Goal: Task Accomplishment & Management: Complete application form

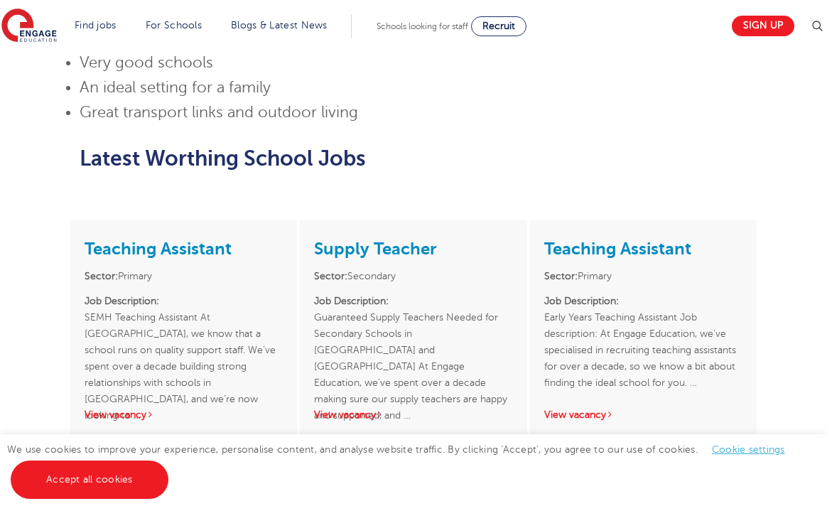
scroll to position [1279, 0]
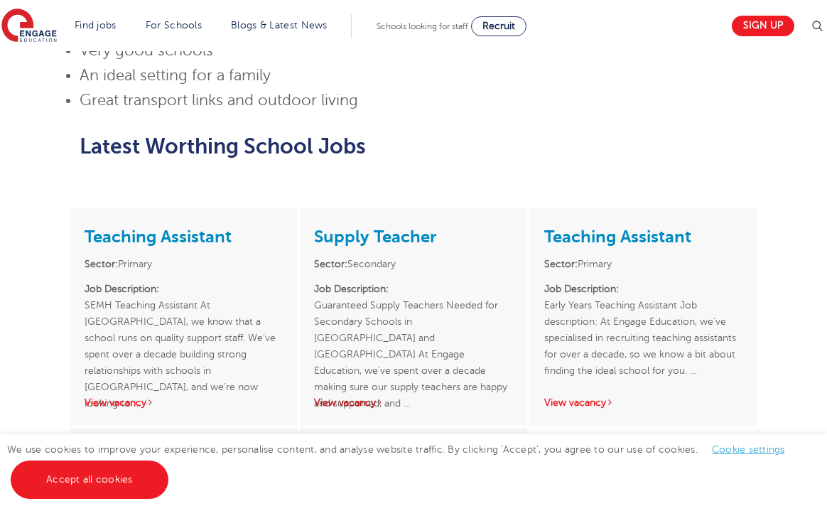
click at [346, 397] on link "View vacancy" at bounding box center [349, 402] width 70 height 11
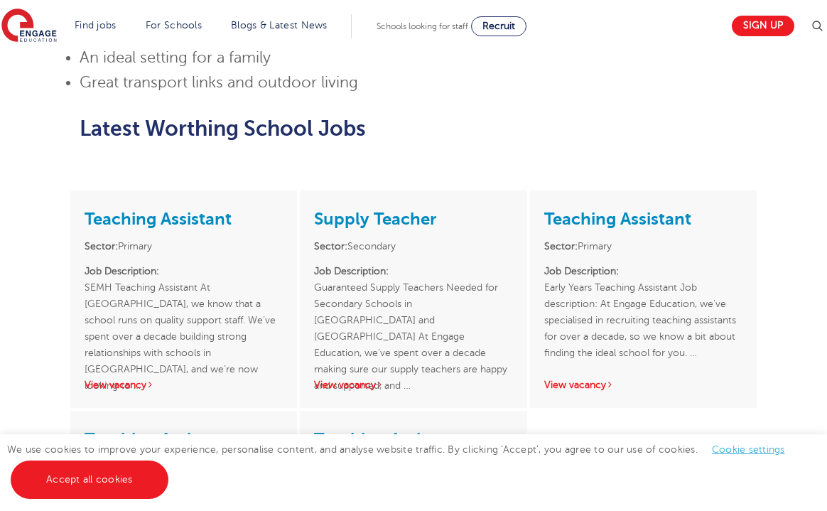
scroll to position [1319, 0]
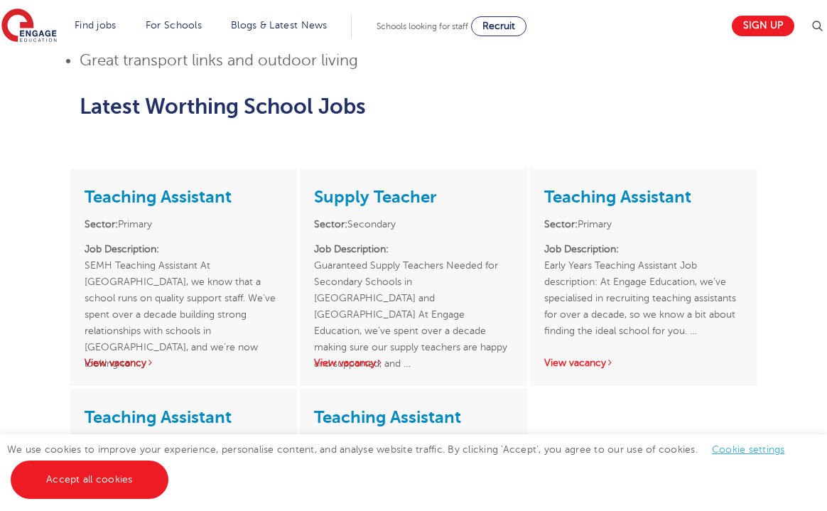
click at [122, 357] on link "View vacancy" at bounding box center [120, 362] width 70 height 11
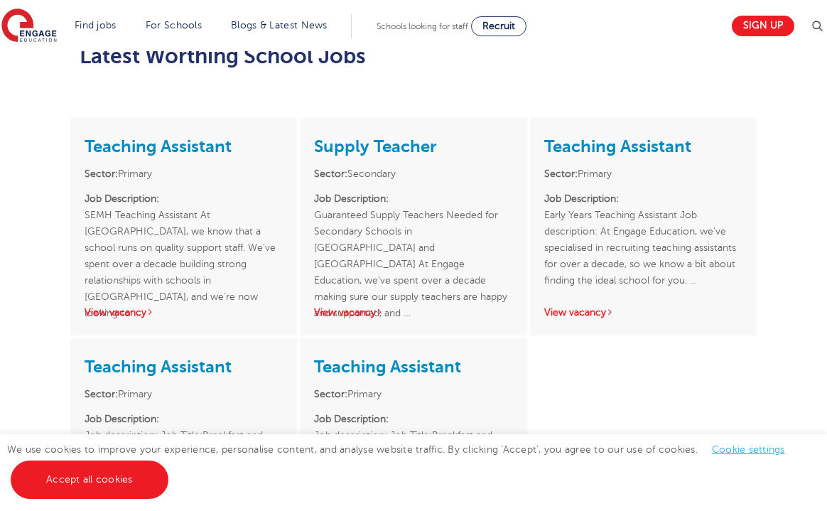
scroll to position [1366, 0]
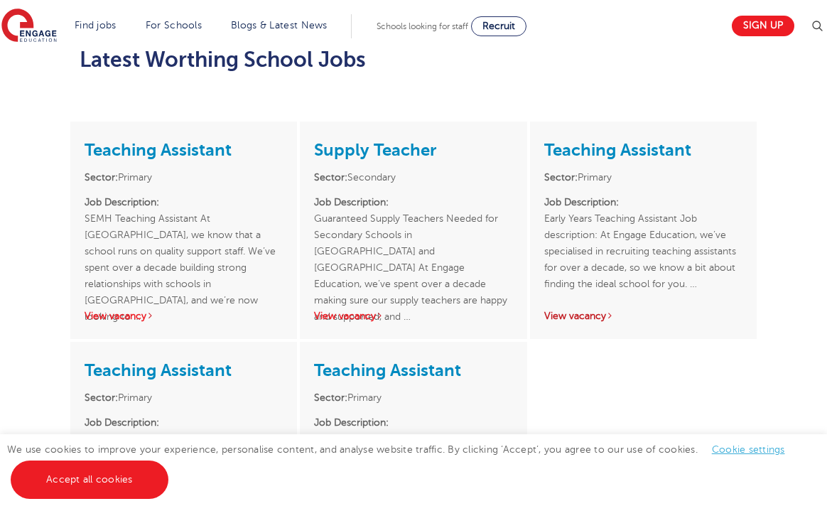
click at [581, 311] on link "View vacancy" at bounding box center [579, 316] width 70 height 11
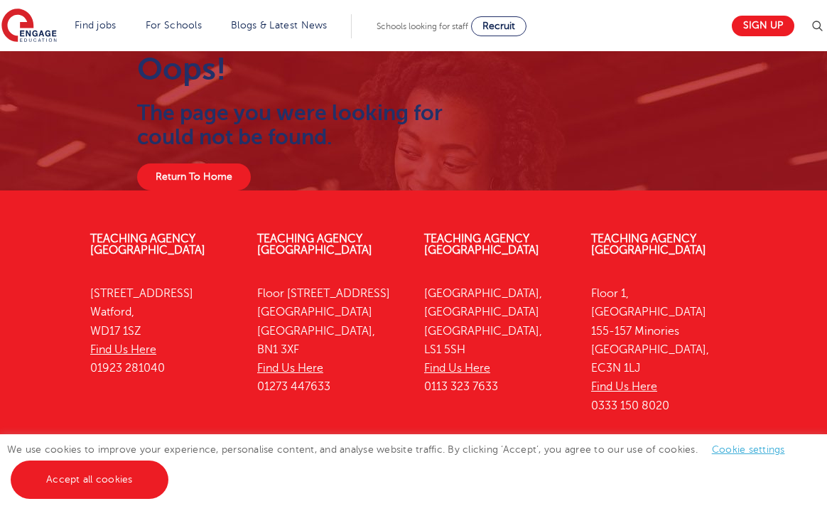
scroll to position [60, 0]
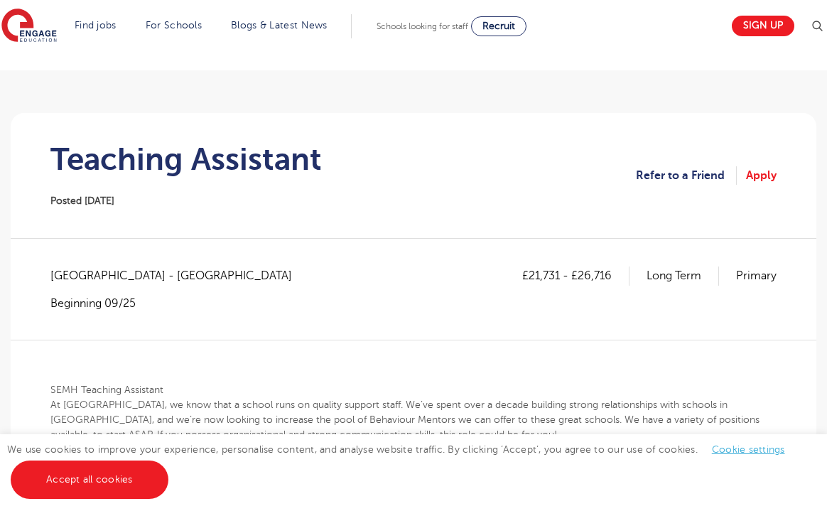
scroll to position [75, 0]
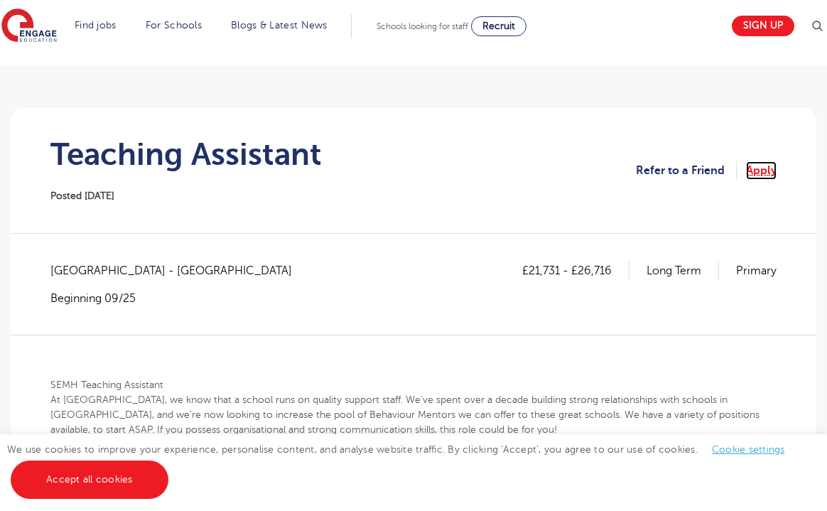
click at [754, 168] on link "Apply" at bounding box center [761, 170] width 31 height 18
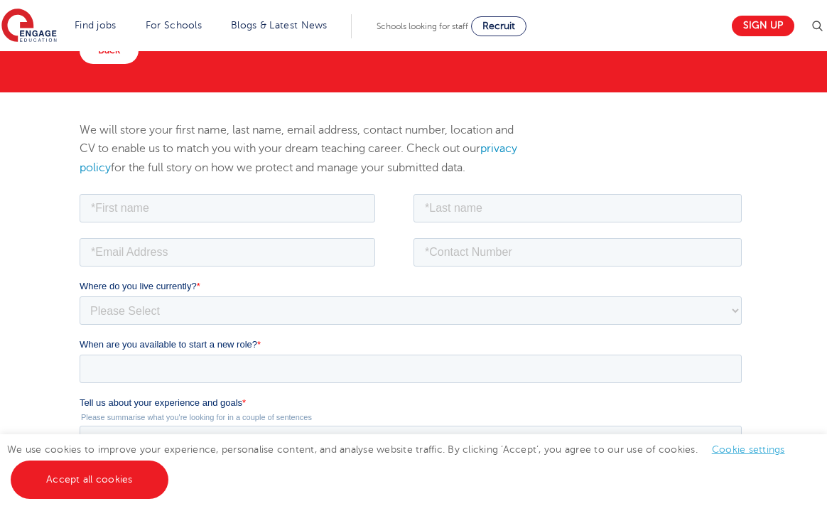
scroll to position [113, 0]
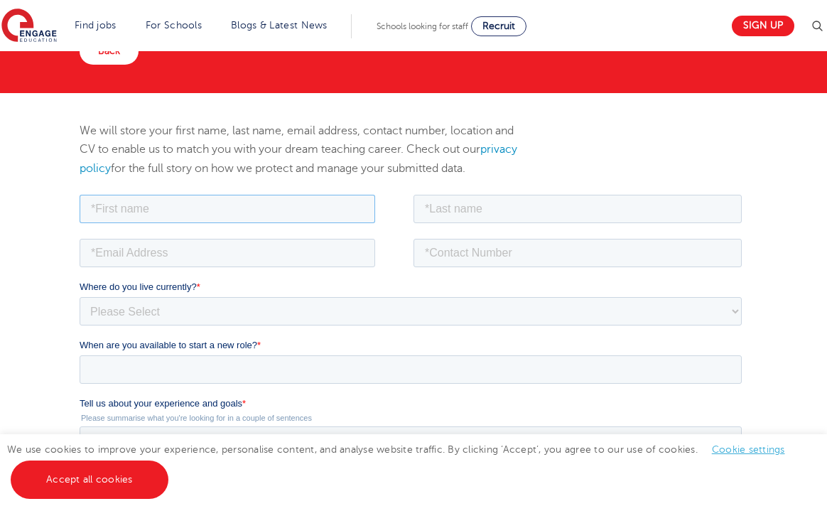
click at [178, 199] on input "text" at bounding box center [228, 208] width 296 height 28
type input "Victoria"
type input "Mazeris"
type input "07708714139"
click at [198, 257] on input "email" at bounding box center [228, 252] width 296 height 28
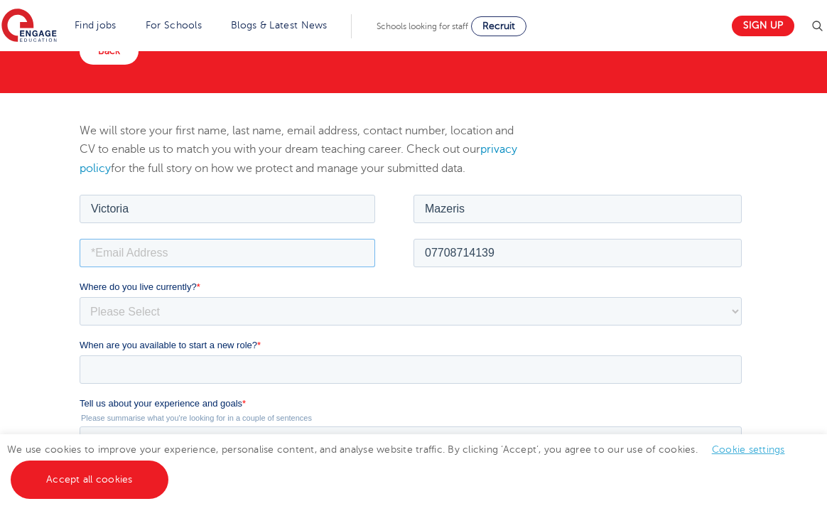
type input "victoria.mazeris@gmail.com"
click at [190, 312] on select "Please Select [GEOGRAPHIC_DATA] [GEOGRAPHIC_DATA] [GEOGRAPHIC_DATA] [GEOGRAPHIC…" at bounding box center [411, 310] width 662 height 28
select select "UK"
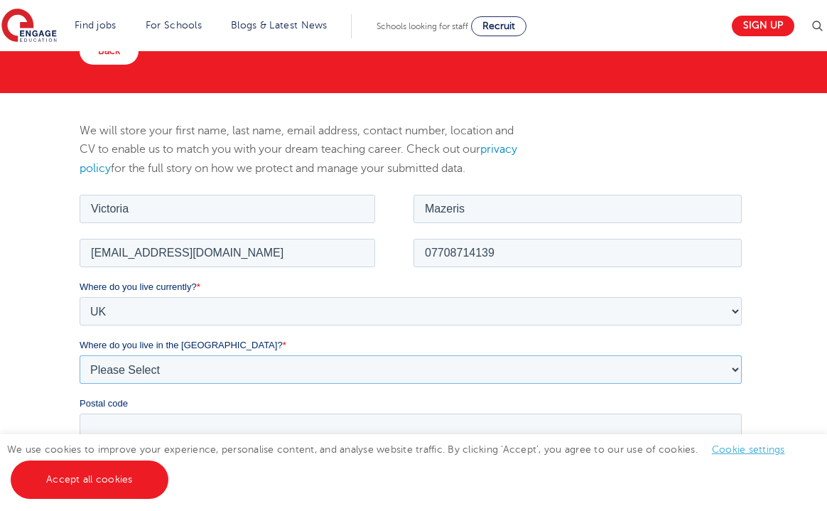
click at [204, 361] on select "Please Select Overseas [GEOGRAPHIC_DATA] [GEOGRAPHIC_DATA] [GEOGRAPHIC_DATA] [G…" at bounding box center [411, 369] width 662 height 28
select select "West Sussex"
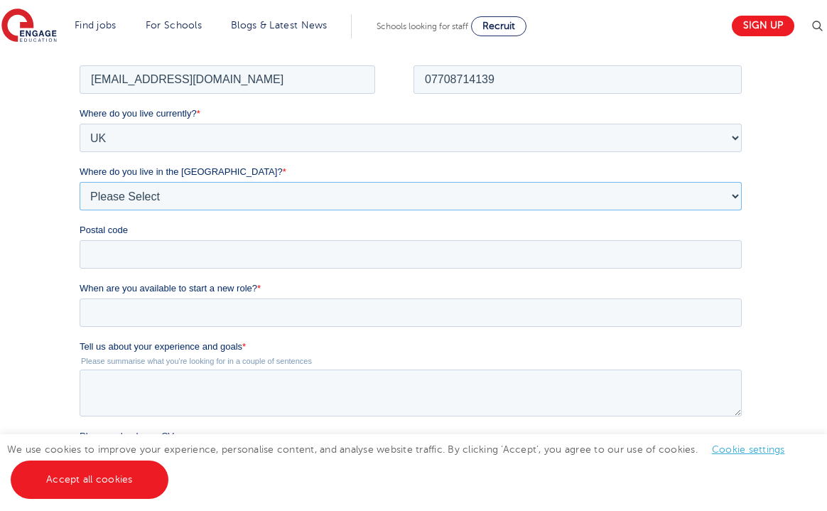
scroll to position [285, 0]
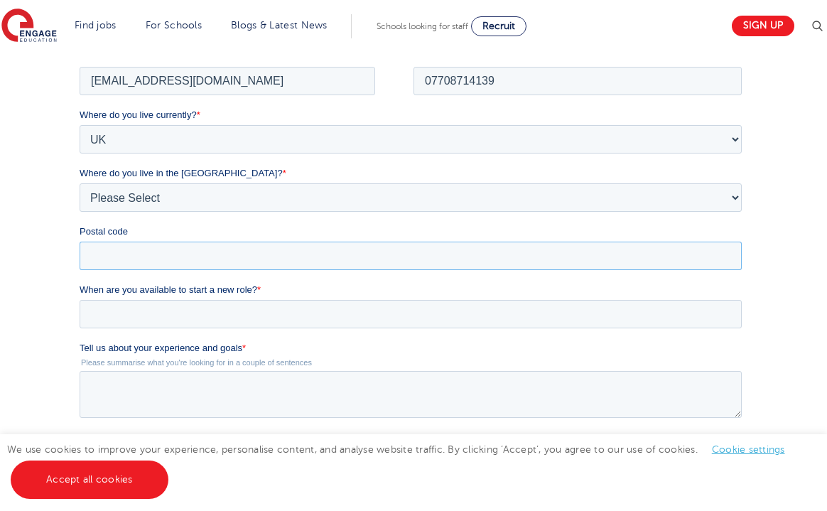
click at [139, 257] on input "Postal code" at bounding box center [411, 255] width 662 height 28
type input "BN12 4SN"
click at [139, 323] on input "When are you available to start a new role? *" at bounding box center [411, 313] width 662 height 28
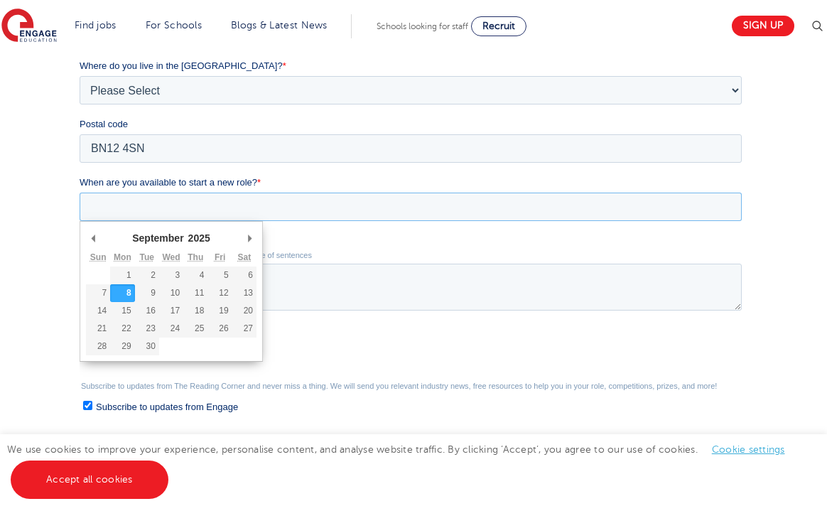
scroll to position [393, 0]
type div "2025-09-08"
type input "2025/09/08"
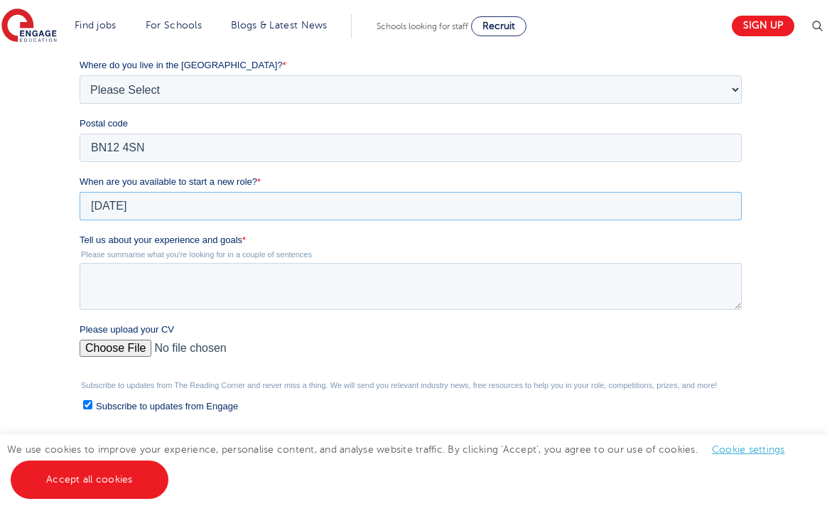
click at [213, 201] on input "2025/09/08" at bounding box center [411, 206] width 662 height 28
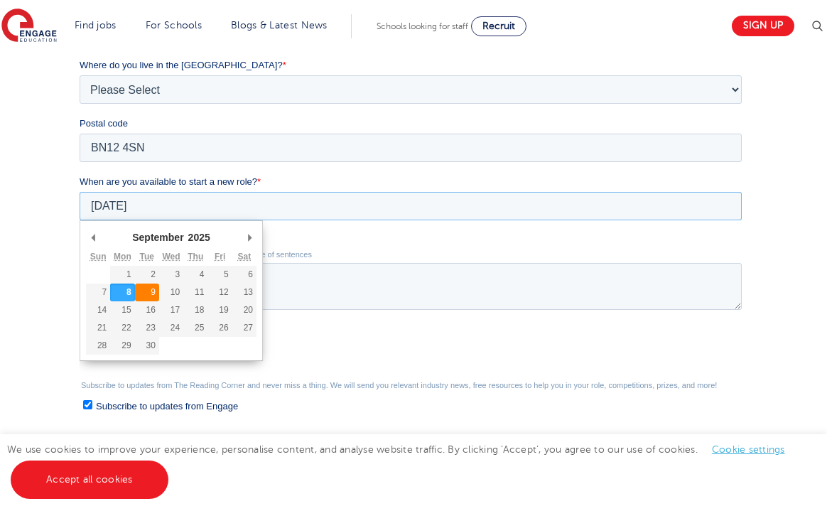
type div "2025-09-09"
type input "2025/09/09"
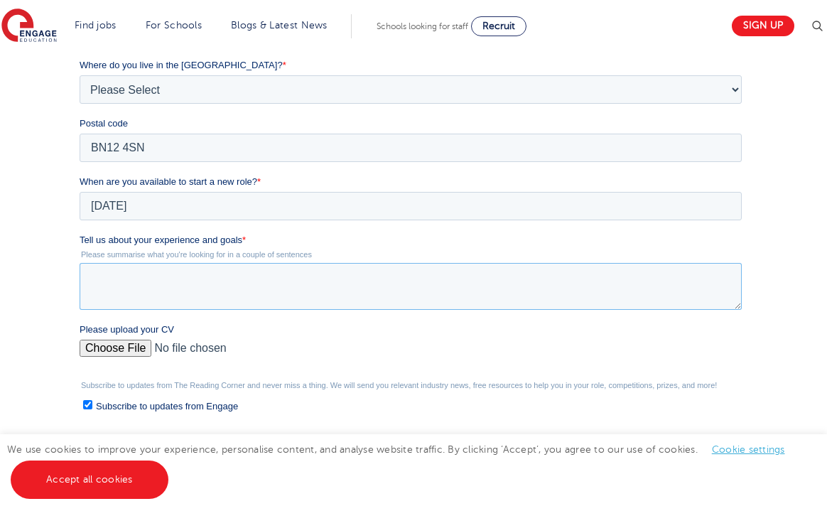
click at [213, 286] on textarea "Tell us about your experience and goals *" at bounding box center [411, 286] width 662 height 47
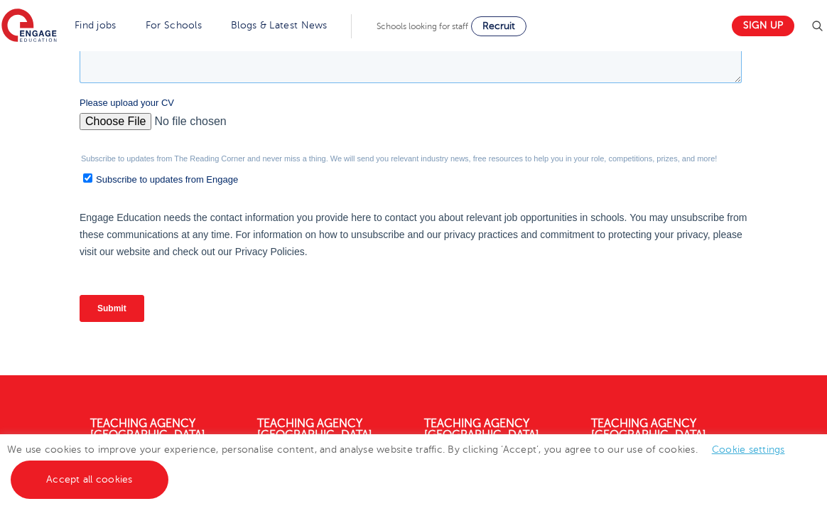
scroll to position [619, 0]
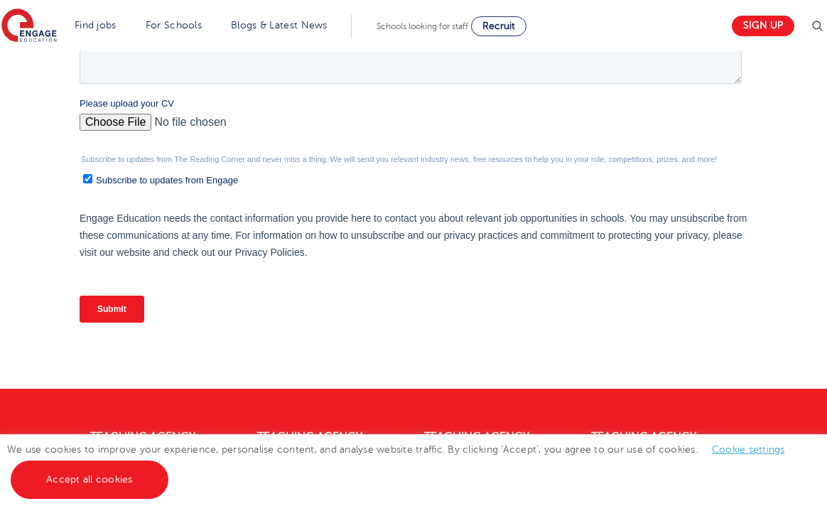
click at [122, 120] on div "Please upload your CV" at bounding box center [414, 119] width 668 height 45
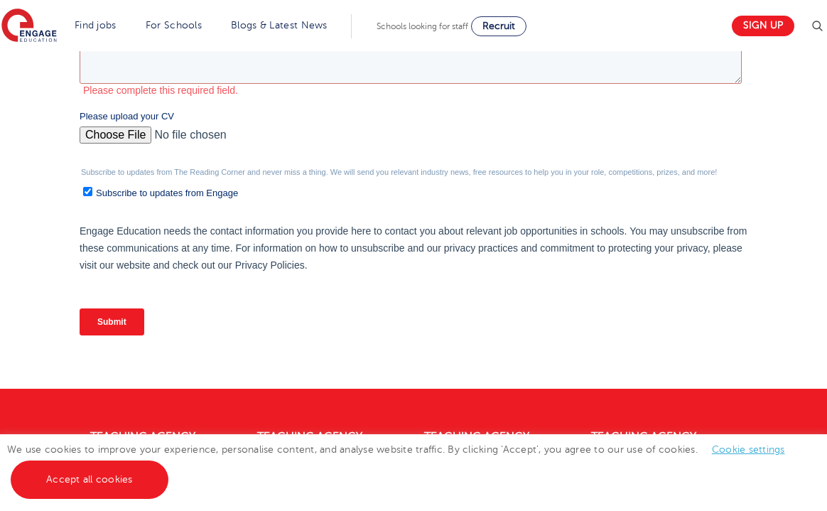
click at [124, 129] on input "Please upload your CV" at bounding box center [411, 141] width 662 height 28
type input "C:\fakepath\Resume Victoria Mazeris.pdf"
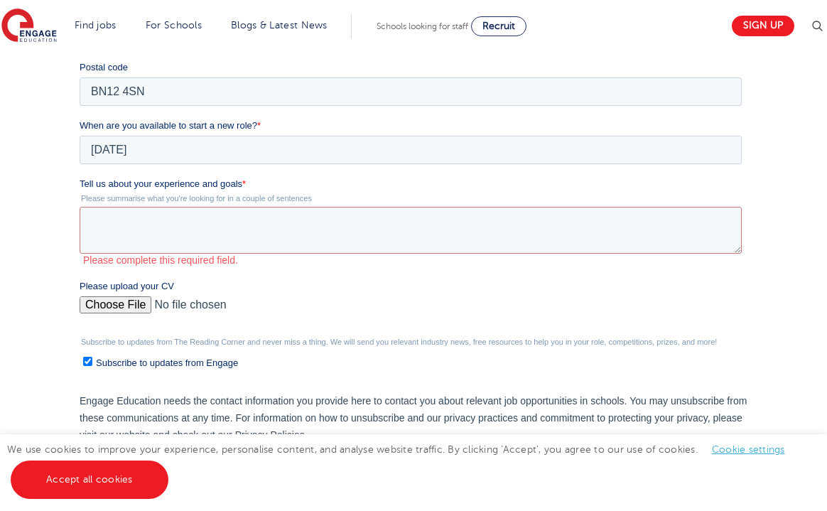
scroll to position [436, 0]
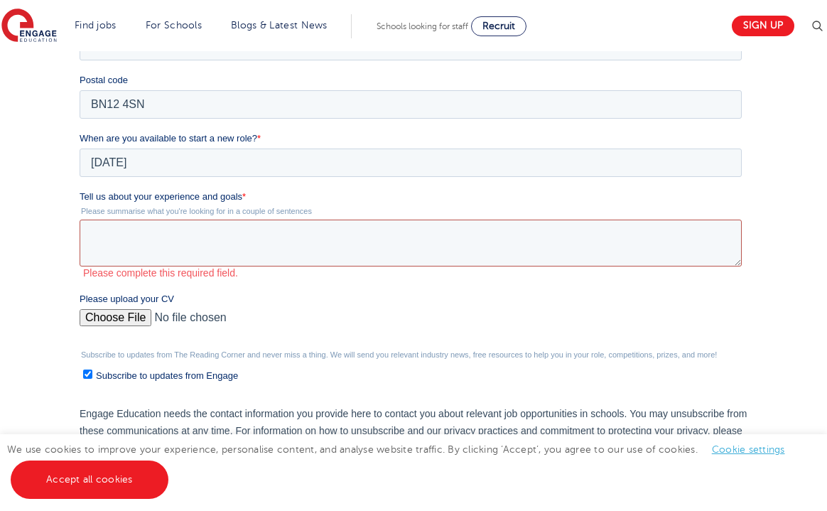
click at [217, 228] on textarea "Tell us about your experience and goals *" at bounding box center [411, 243] width 662 height 47
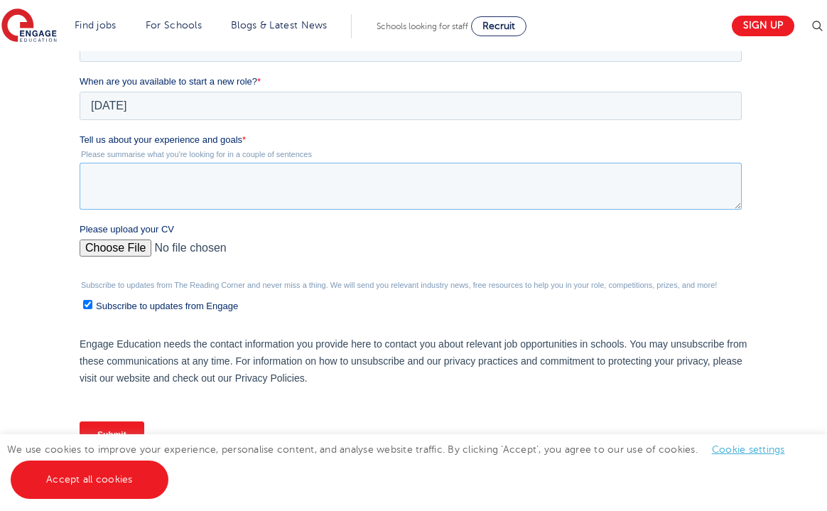
scroll to position [493, 0]
click at [44, 187] on div "We will store your first name, last name, email address, contact number, locati…" at bounding box center [413, 115] width 827 height 802
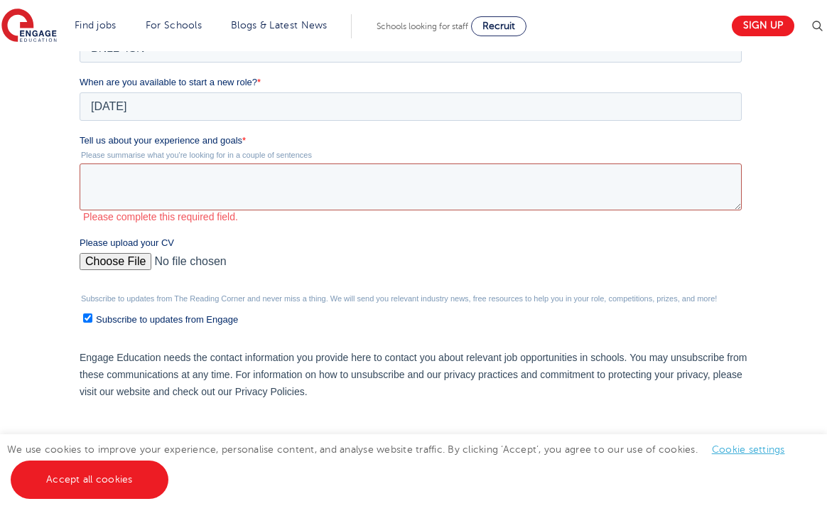
click at [156, 187] on textarea "Tell us about your experience and goals *" at bounding box center [411, 186] width 662 height 47
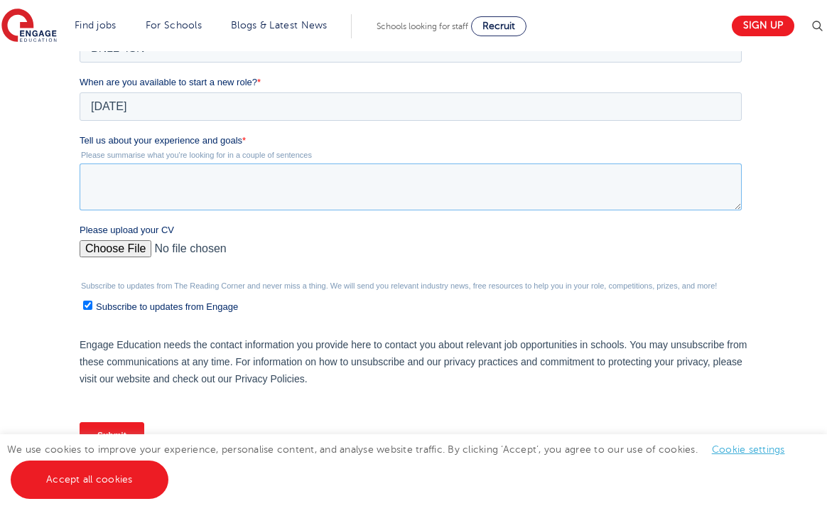
paste textarea "My experience as a teacher has allowed me to build strong skills in creating en…"
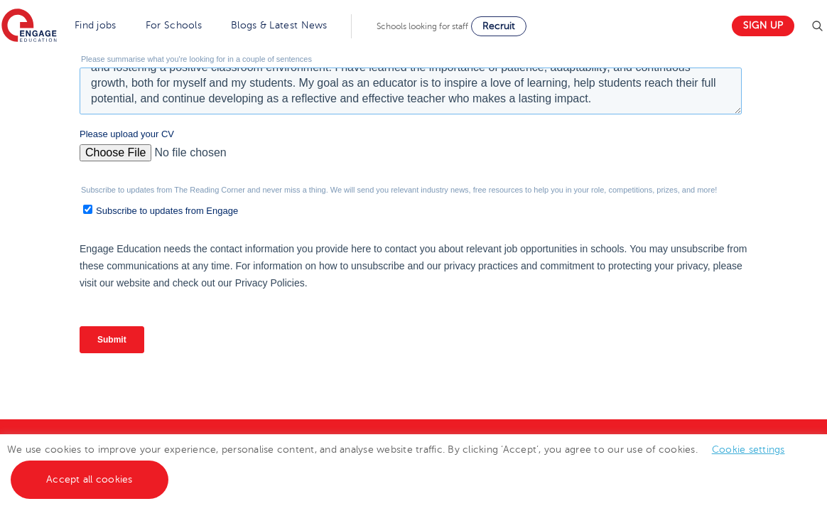
scroll to position [601, 0]
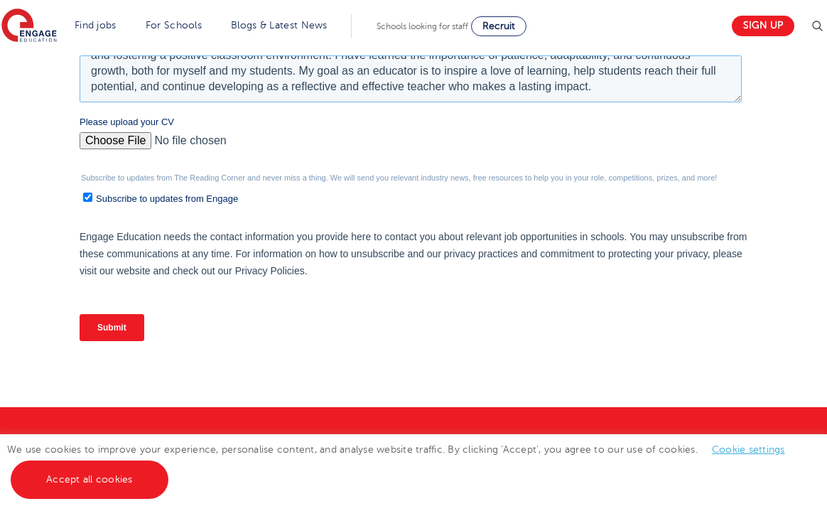
type textarea "My experience as a teacher has allowed me to build strong skills in creating en…"
click at [91, 197] on input "Subscribe to updates from Engage" at bounding box center [87, 197] width 9 height 9
checkbox input "false"
click at [121, 323] on input "Submit" at bounding box center [112, 327] width 65 height 27
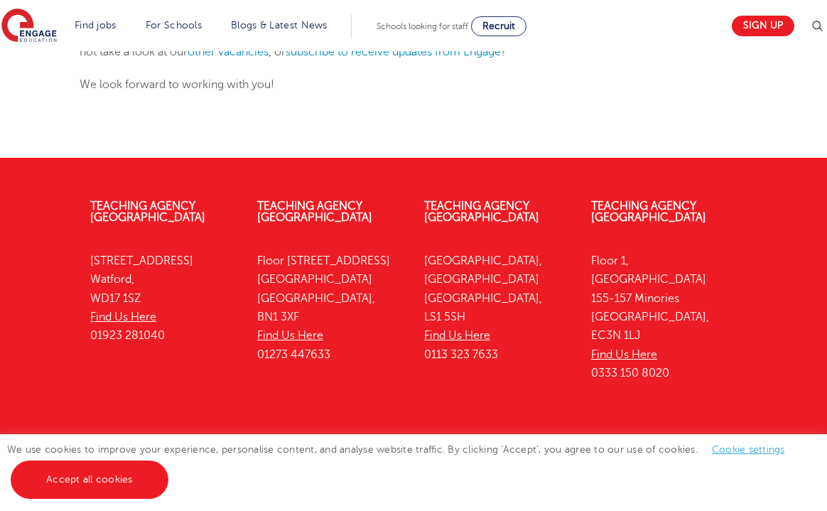
scroll to position [291, 0]
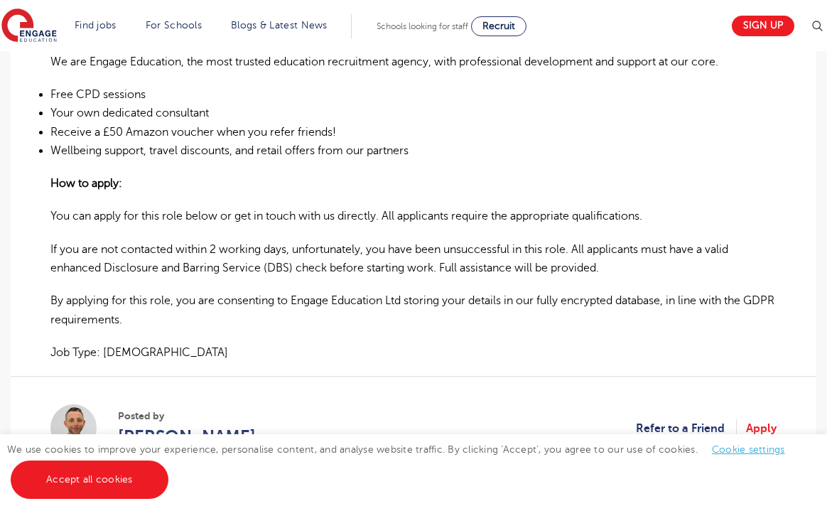
scroll to position [950, 0]
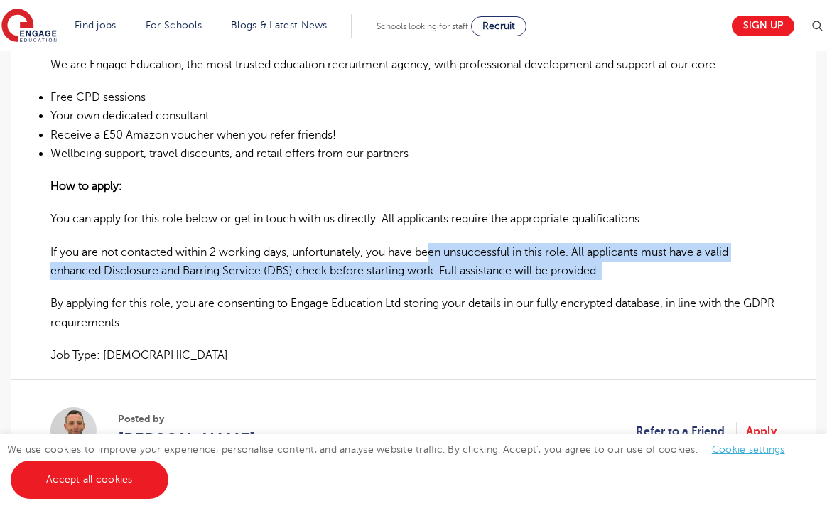
drag, startPoint x: 434, startPoint y: 253, endPoint x: 657, endPoint y: 284, distance: 224.6
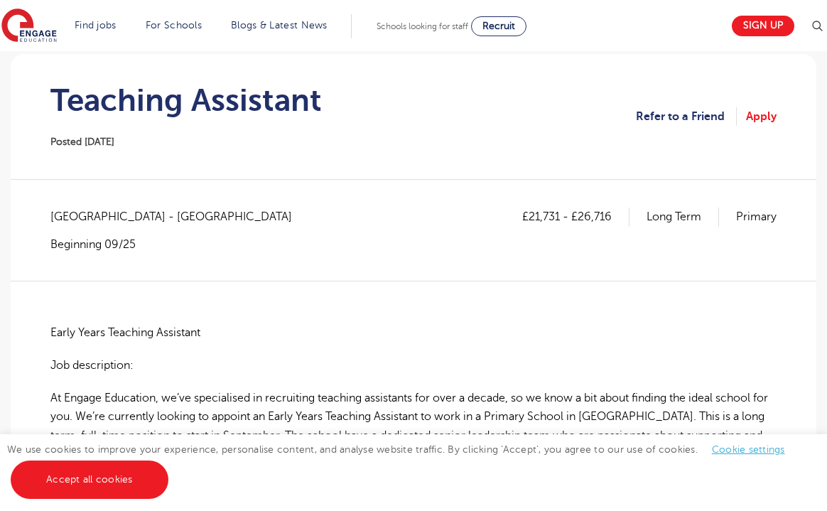
scroll to position [121, 0]
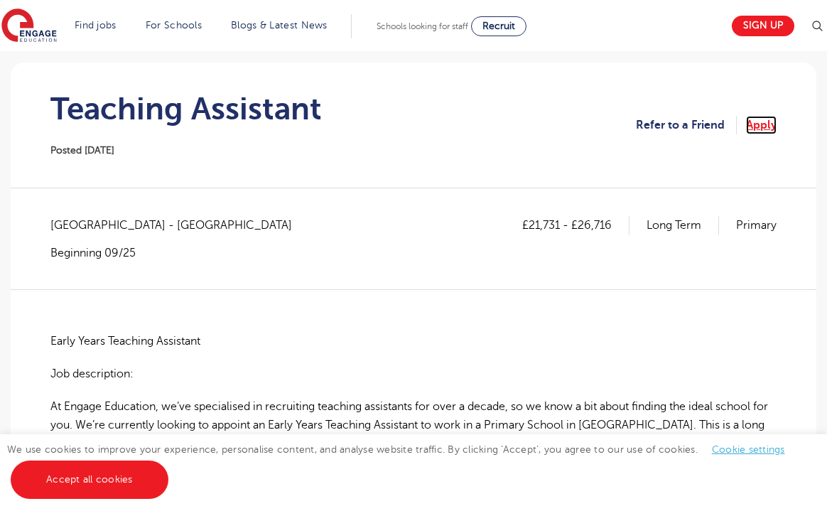
click at [754, 126] on link "Apply" at bounding box center [761, 125] width 31 height 18
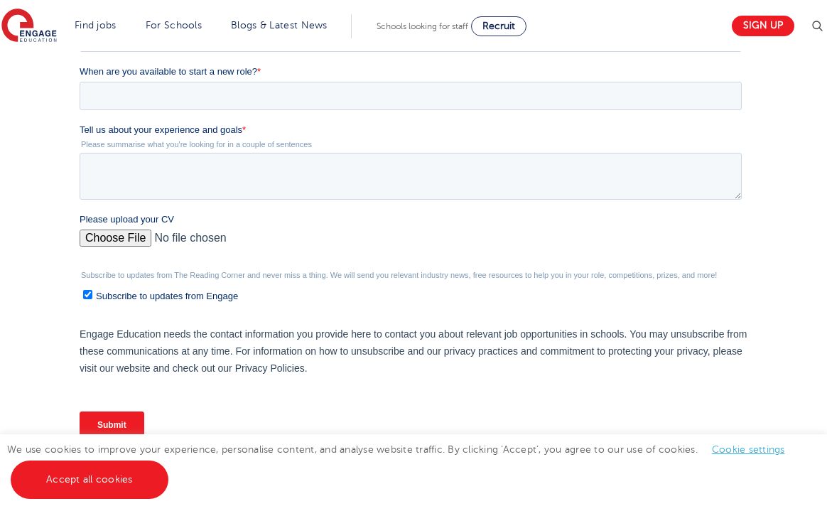
scroll to position [365, 0]
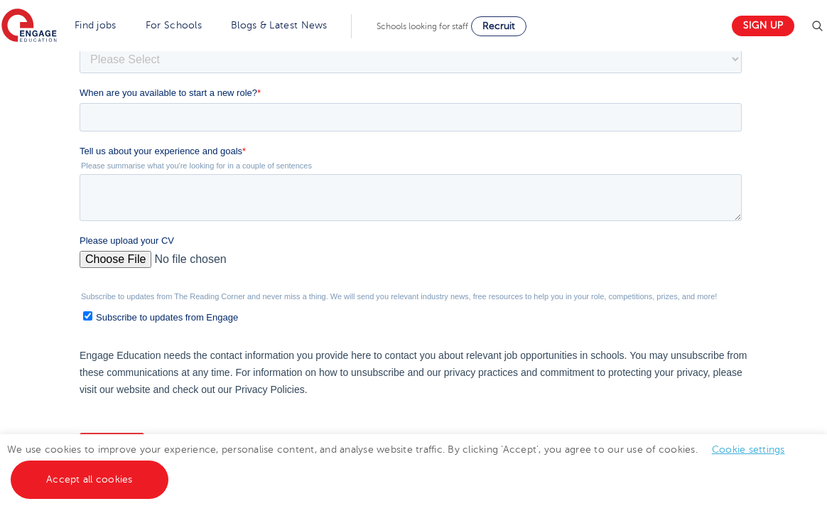
click at [120, 259] on input "Please upload your CV" at bounding box center [411, 265] width 662 height 28
type input "C:\fakepath\Resume [PERSON_NAME].pdf"
click at [264, 186] on textarea "Tell us about your experience and goals *" at bounding box center [411, 197] width 662 height 47
paste textarea "My experience as a teacher has allowed me to build strong skills in creating en…"
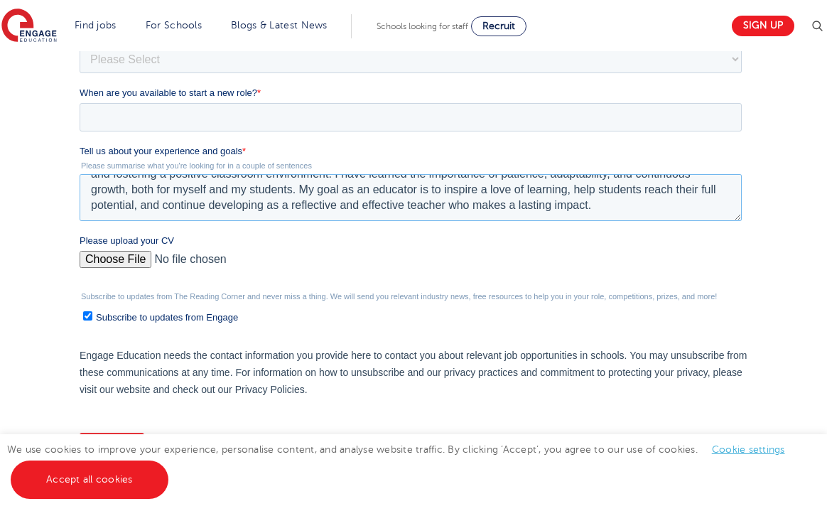
scroll to position [0, 0]
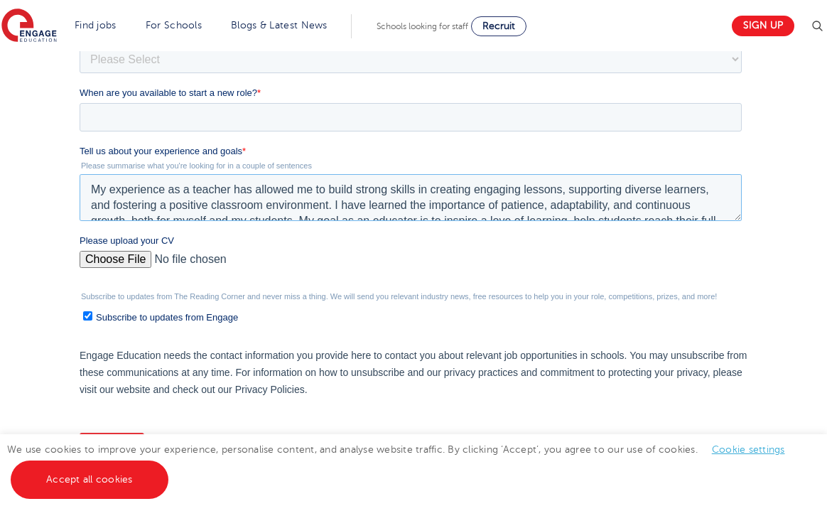
type textarea "My experience as a teacher has allowed me to build strong skills in creating en…"
click at [227, 118] on input "When are you available to start a new role? *" at bounding box center [411, 117] width 662 height 28
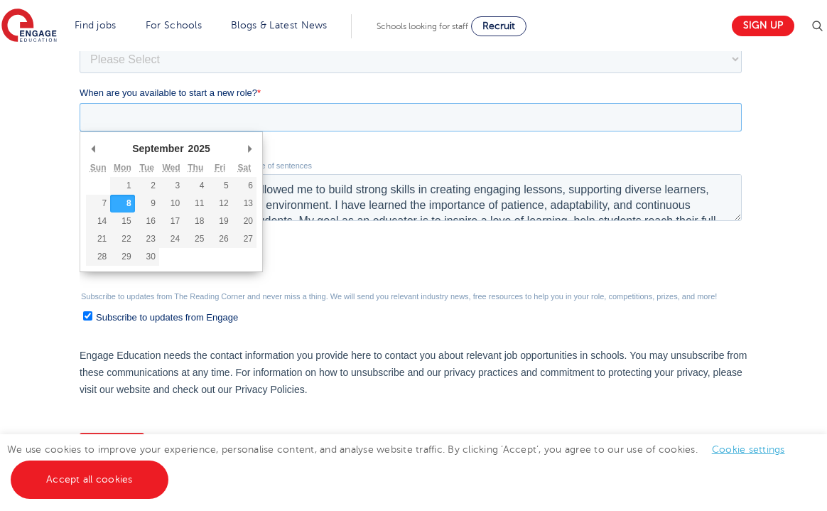
type div "2025-09-09"
type input "2025/09/09"
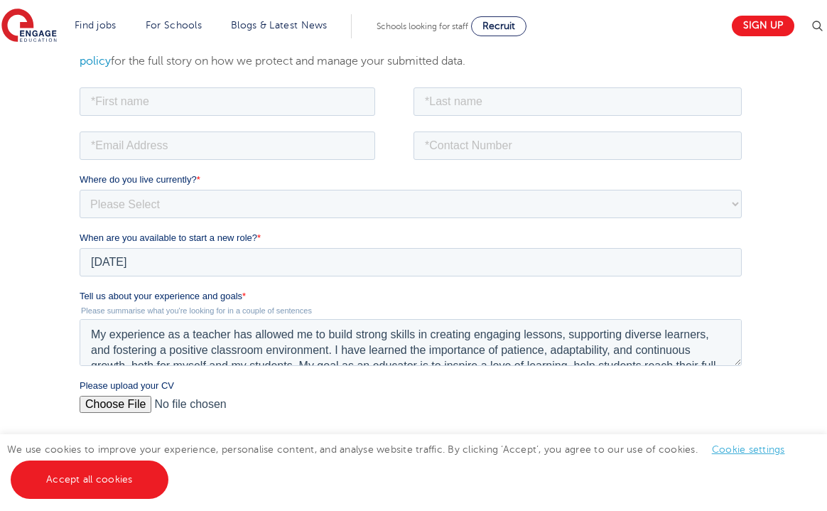
scroll to position [216, 0]
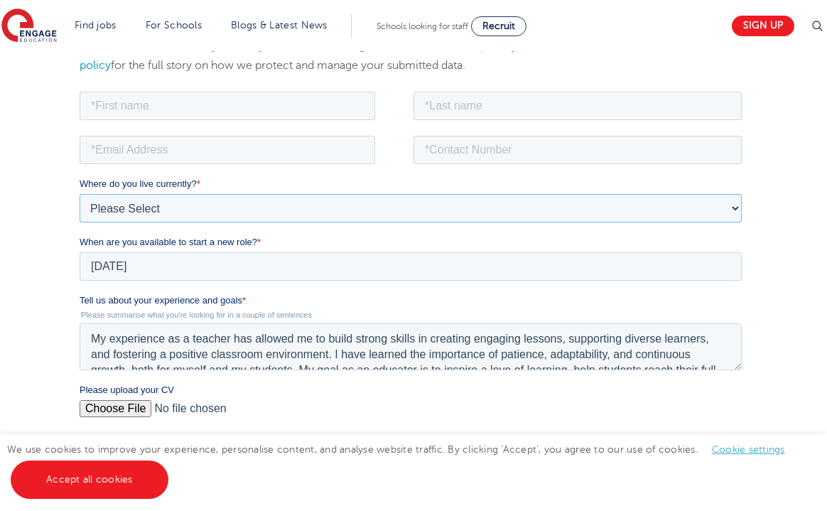
click at [149, 200] on select "Please Select UK Canada Ireland Australia New Zealand Europe USA South Africa J…" at bounding box center [411, 207] width 662 height 28
select select "UK"
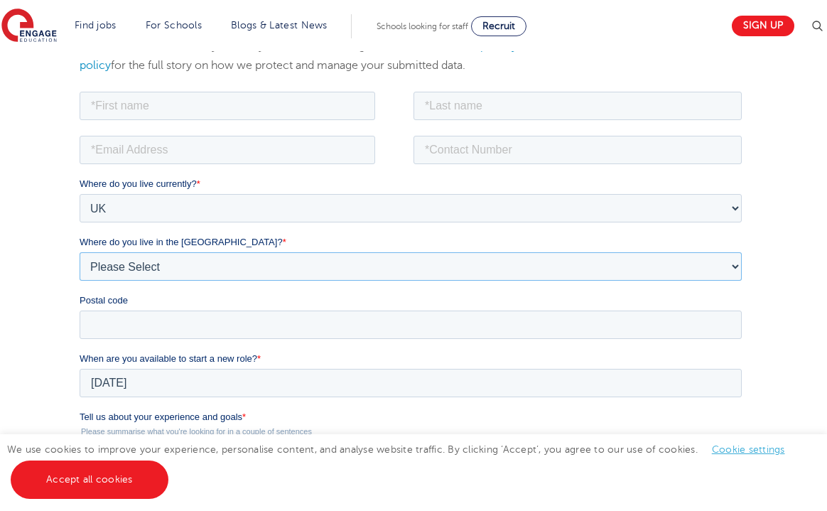
click at [145, 271] on select "Please Select Overseas Barnsley Bedfordshire Berkshire Bournemouth Bracknell Fo…" at bounding box center [411, 266] width 662 height 28
select select "West Sussex"
click at [138, 329] on input "Postal code" at bounding box center [411, 324] width 662 height 28
type input "BN12 4SN"
type input "Victoria"
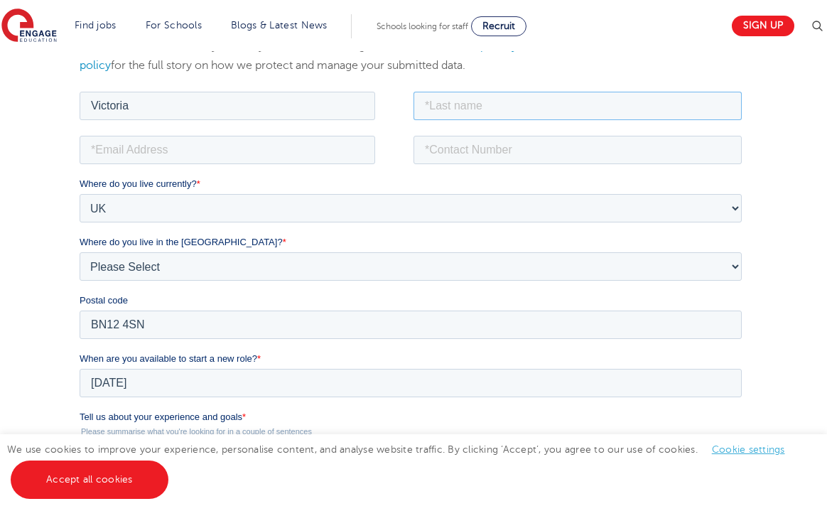
type input "Mazeris"
type input "07708714139"
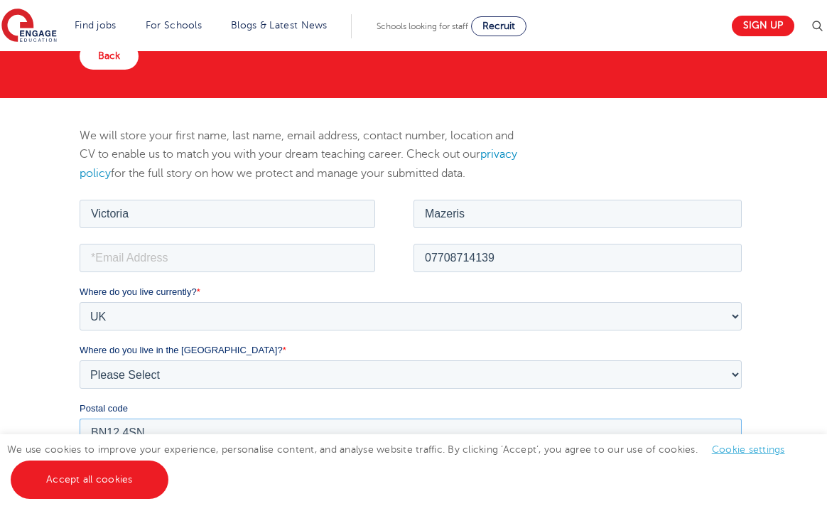
scroll to position [100, 0]
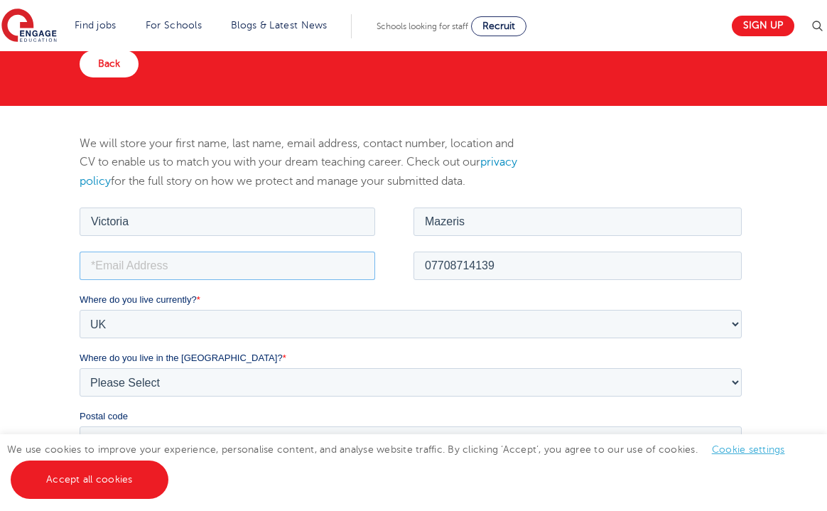
click at [181, 264] on input "email" at bounding box center [228, 265] width 296 height 28
type input "victoria.mazeris@gmail.com"
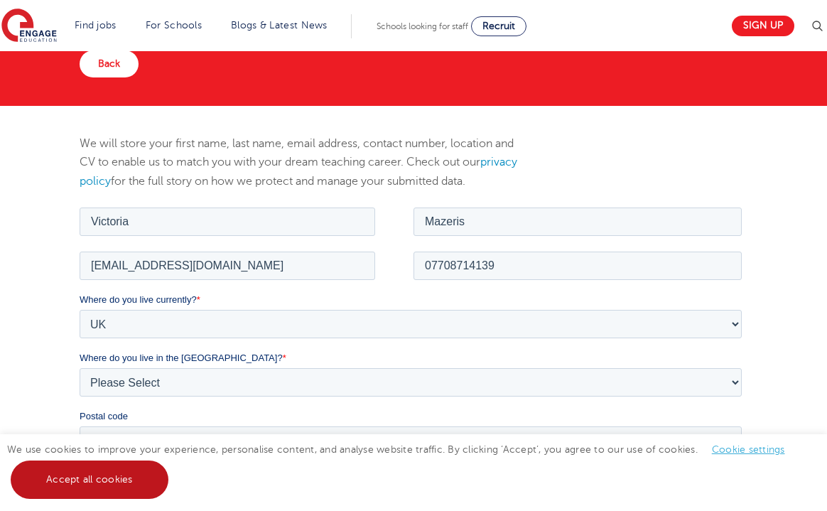
click at [0, 0] on link "Accept all cookies" at bounding box center [0, 0] width 0 height 0
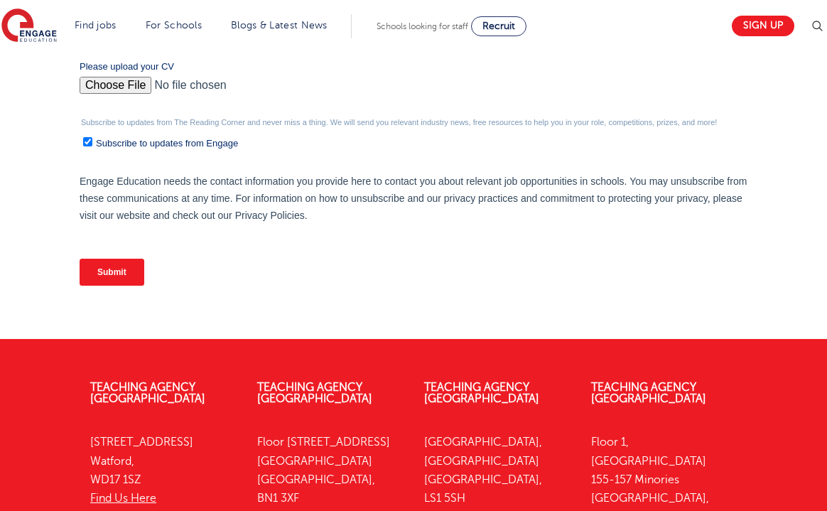
scroll to position [644, 0]
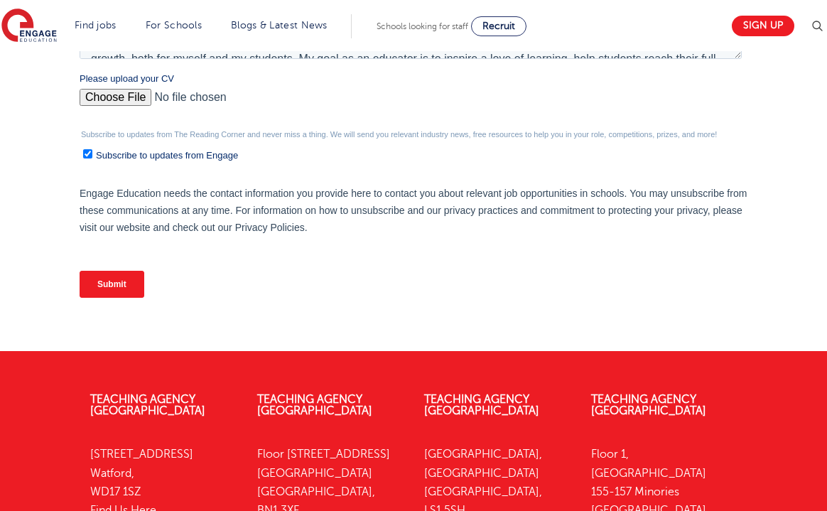
click at [86, 152] on input "Subscribe to updates from Engage" at bounding box center [87, 153] width 9 height 9
checkbox input "false"
click at [117, 279] on input "Submit" at bounding box center [112, 284] width 65 height 27
